Goal: Transaction & Acquisition: Book appointment/travel/reservation

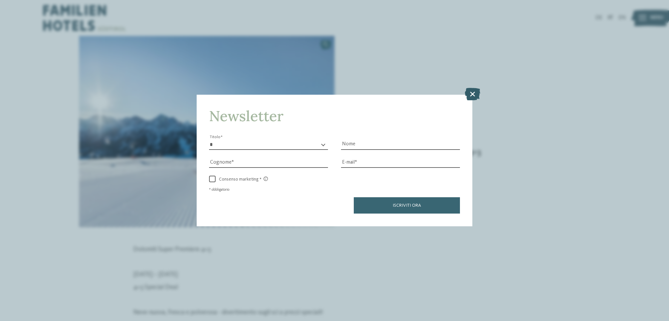
click at [468, 91] on icon at bounding box center [472, 94] width 15 height 12
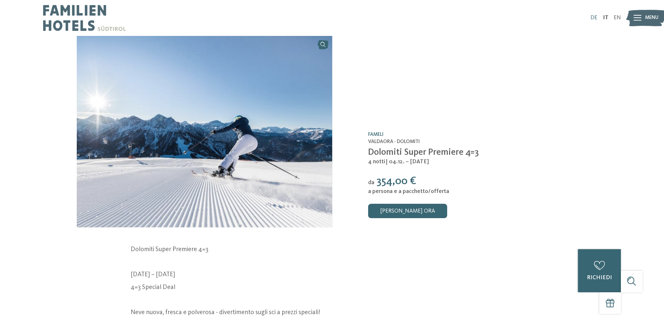
click at [594, 16] on link "DE" at bounding box center [594, 18] width 7 height 6
click at [595, 15] on div "DE IT EN Menu" at bounding box center [476, 18] width 289 height 36
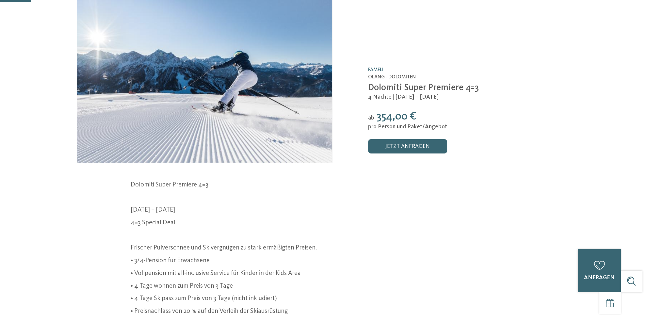
scroll to position [65, 0]
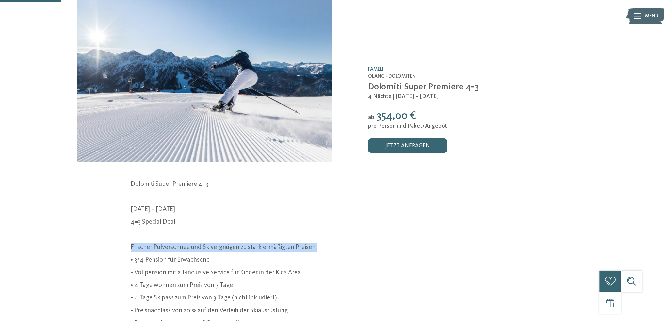
drag, startPoint x: 338, startPoint y: 245, endPoint x: 93, endPoint y: 247, distance: 245.7
copy p "Frischer Pulverschnee und Skivergnügen zu stark ermäßigten Preisen."
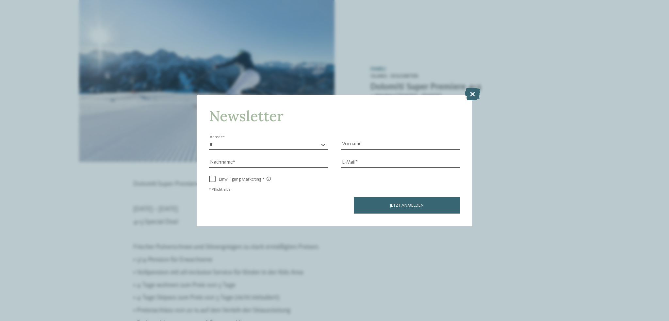
click at [469, 91] on icon at bounding box center [472, 94] width 15 height 12
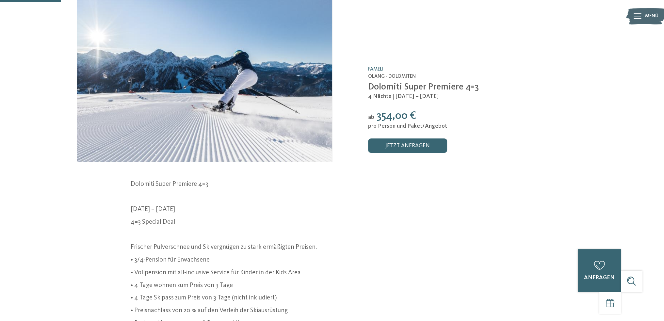
click at [508, 139] on div "jetzt anfragen" at bounding box center [477, 146] width 219 height 14
